Goal: Use online tool/utility: Utilize a website feature to perform a specific function

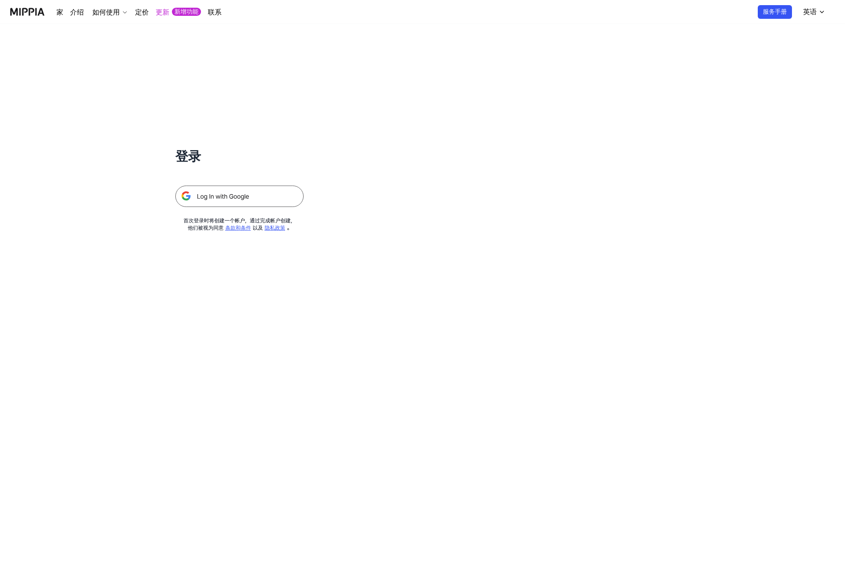
click at [231, 197] on img at bounding box center [239, 196] width 128 height 21
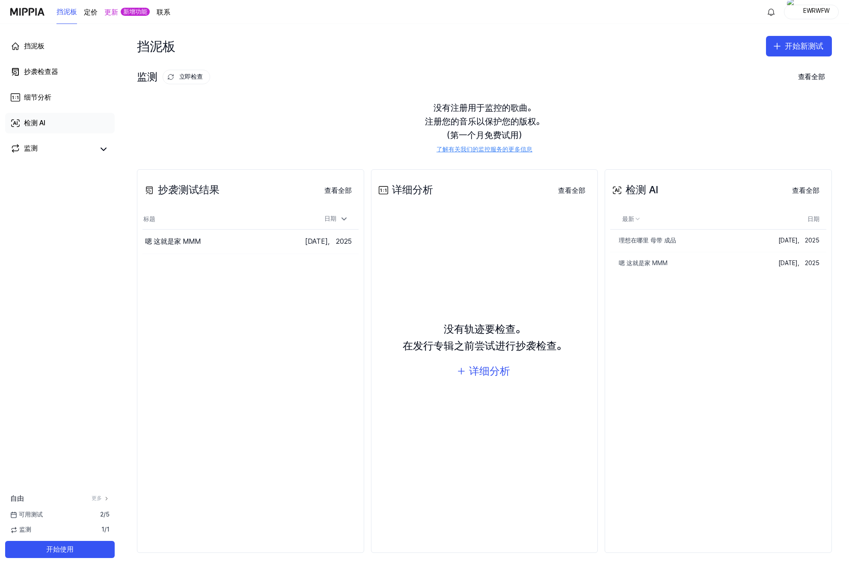
click at [68, 133] on link "检测 AI" at bounding box center [60, 123] width 110 height 21
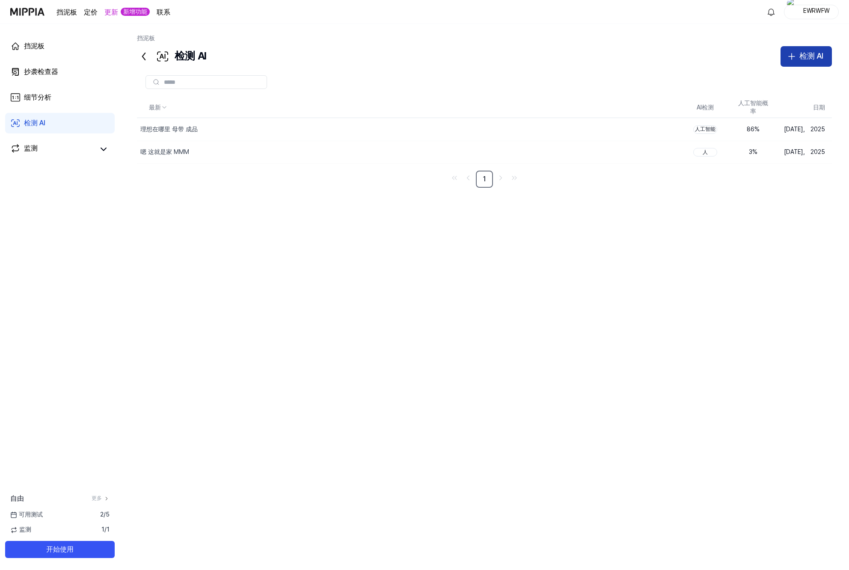
click at [805, 51] on div "检测 AI" at bounding box center [811, 56] width 24 height 12
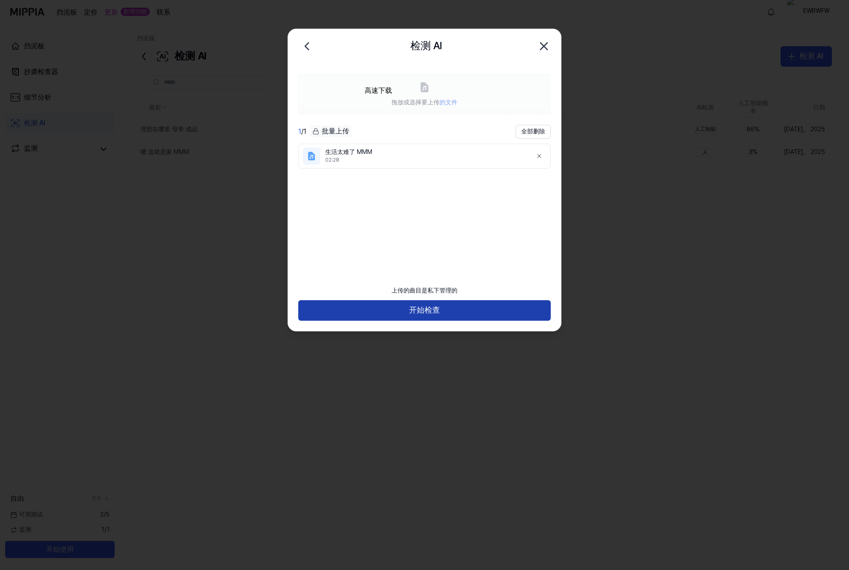
click at [486, 317] on button "开始检查" at bounding box center [424, 310] width 252 height 21
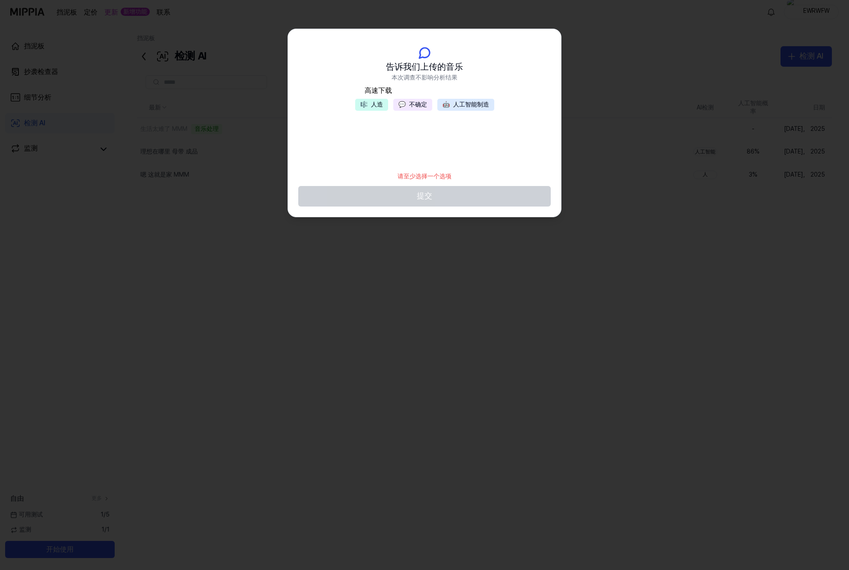
click at [424, 104] on button "💬 不确定" at bounding box center [412, 105] width 39 height 12
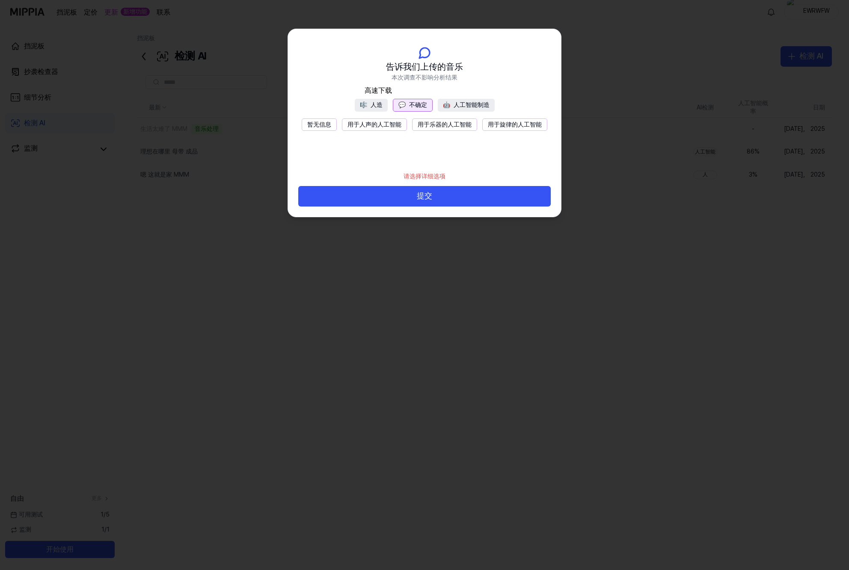
drag, startPoint x: 426, startPoint y: 193, endPoint x: 372, endPoint y: 164, distance: 61.5
click at [376, 166] on div "告诉我们上传的音乐 本次调查不影响分析结果 🎼 人造 💬 不确定 🤖 人工智能制造 暂无信息 用于人声的人工智能 用于乐器的人工智能 用于旋律的人工智能 请选…" at bounding box center [424, 123] width 273 height 188
click at [317, 126] on button "暂无信息" at bounding box center [319, 124] width 35 height 13
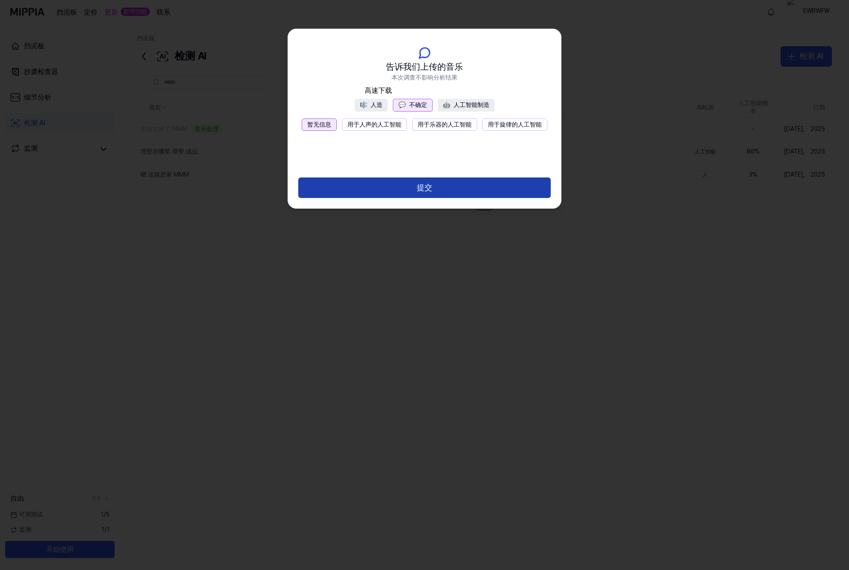
click at [425, 193] on button "提交" at bounding box center [424, 188] width 252 height 21
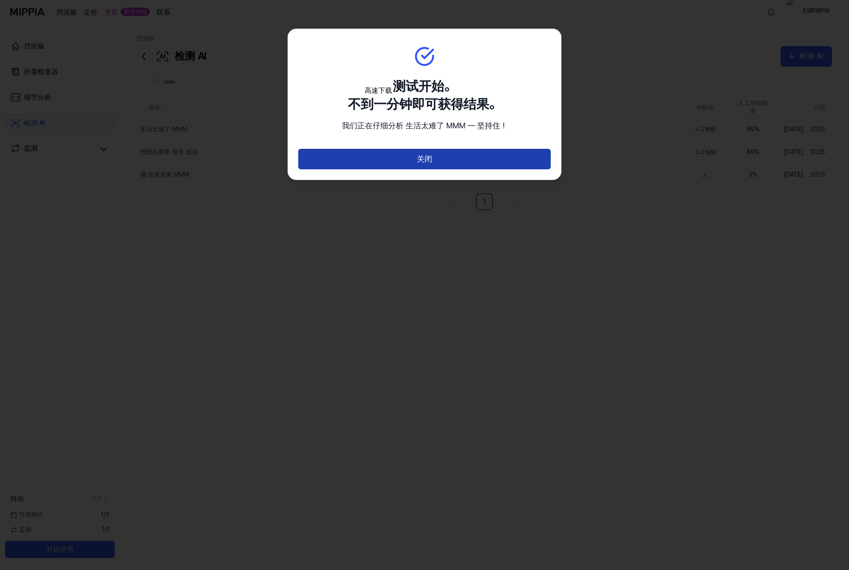
click at [457, 154] on button "关闭" at bounding box center [424, 159] width 252 height 21
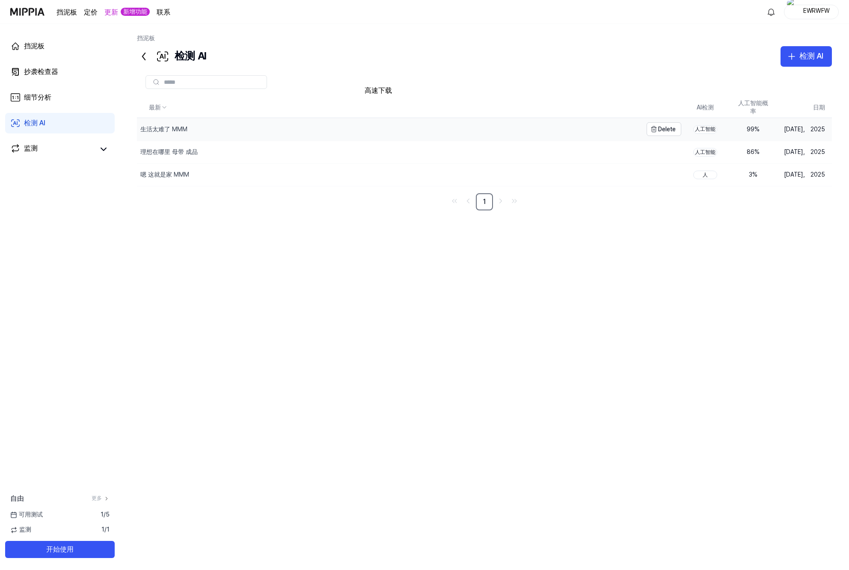
click at [243, 130] on div "生活太难了 MMM" at bounding box center [389, 129] width 505 height 22
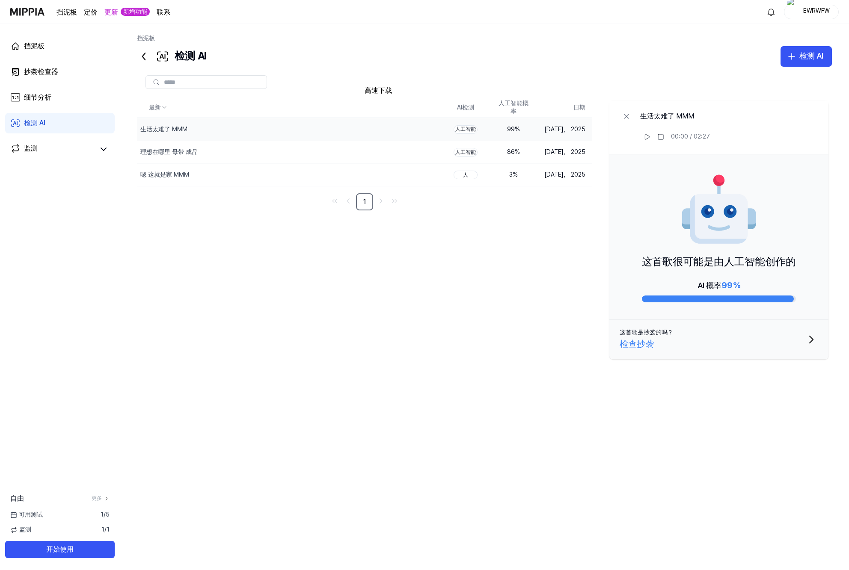
drag, startPoint x: 699, startPoint y: 287, endPoint x: 752, endPoint y: 286, distance: 53.5
click at [752, 286] on div "AI 概率 99%" at bounding box center [719, 290] width 154 height 24
drag, startPoint x: 742, startPoint y: 284, endPoint x: 678, endPoint y: 278, distance: 63.6
click at [681, 278] on div "AI 概率 99%" at bounding box center [719, 290] width 154 height 24
drag, startPoint x: 698, startPoint y: 284, endPoint x: 746, endPoint y: 284, distance: 47.9
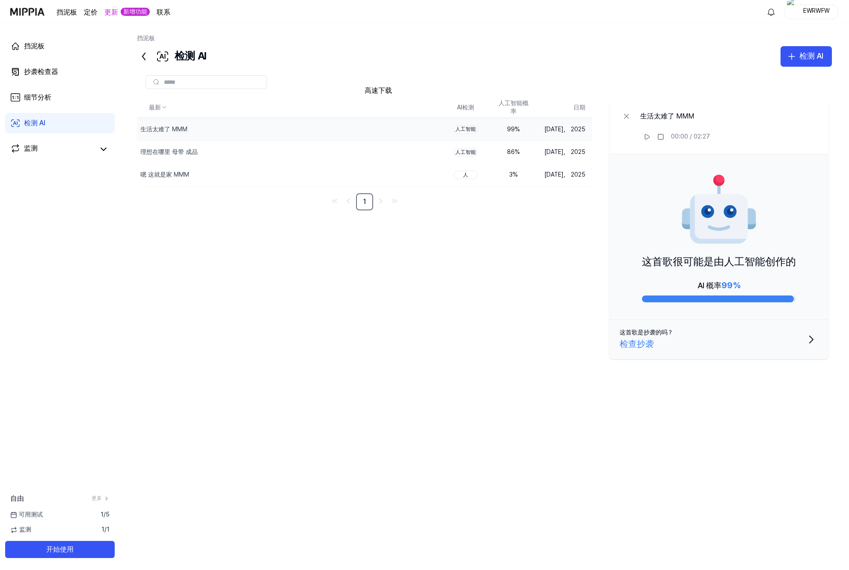
click at [746, 284] on div "AI 概率 99%" at bounding box center [719, 290] width 154 height 24
drag, startPoint x: 746, startPoint y: 284, endPoint x: 687, endPoint y: 284, distance: 58.2
click at [690, 284] on div "AI 概率 99%" at bounding box center [719, 290] width 154 height 24
drag, startPoint x: 687, startPoint y: 284, endPoint x: 739, endPoint y: 271, distance: 53.5
click at [745, 285] on div "AI 概率 99%" at bounding box center [719, 290] width 154 height 24
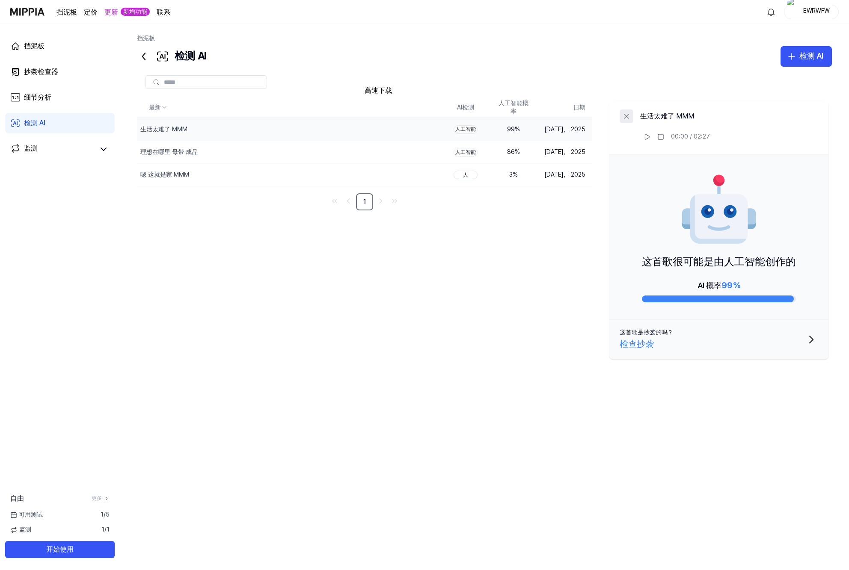
click at [628, 116] on icon at bounding box center [626, 116] width 9 height 9
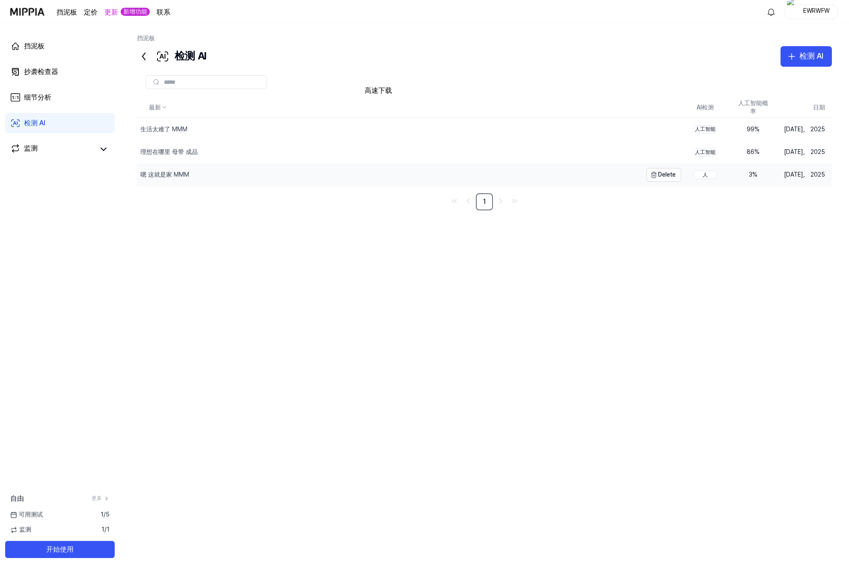
click at [165, 174] on div "嗯 这就是家 MMM" at bounding box center [164, 175] width 49 height 9
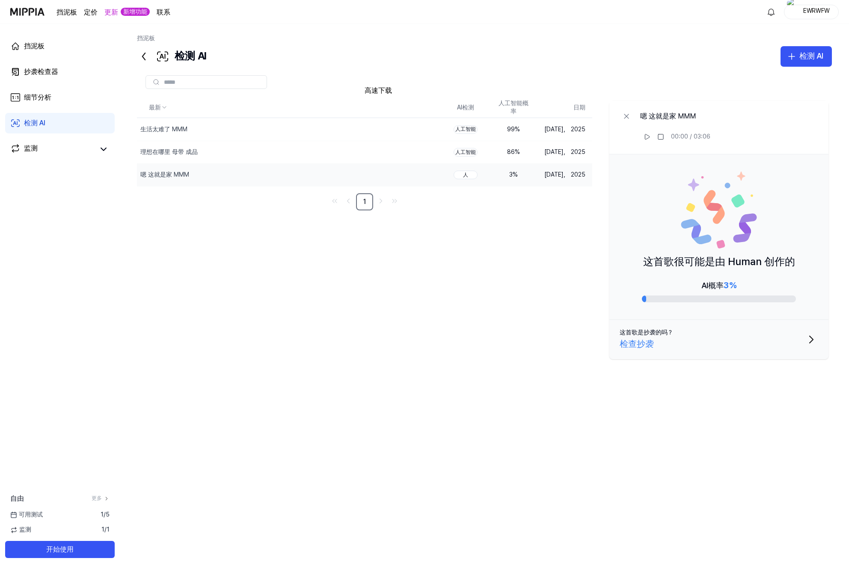
click at [721, 312] on div "这首歌很可能是由 Human 创作的 AI概率 3%" at bounding box center [718, 237] width 219 height 166
click at [249, 157] on div "理想在哪里 母带 成品" at bounding box center [270, 152] width 266 height 22
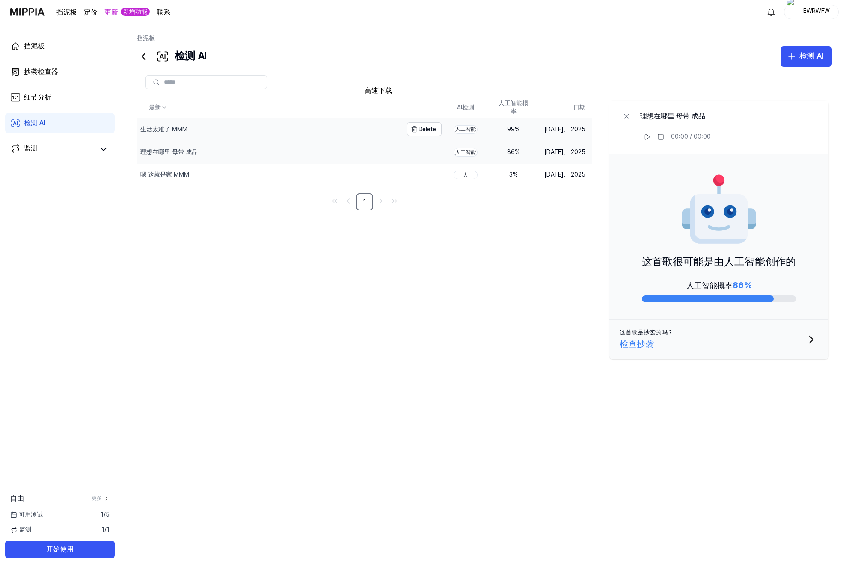
click at [261, 139] on div "生活太难了 MMM" at bounding box center [270, 129] width 266 height 22
